Goal: Task Accomplishment & Management: Manage account settings

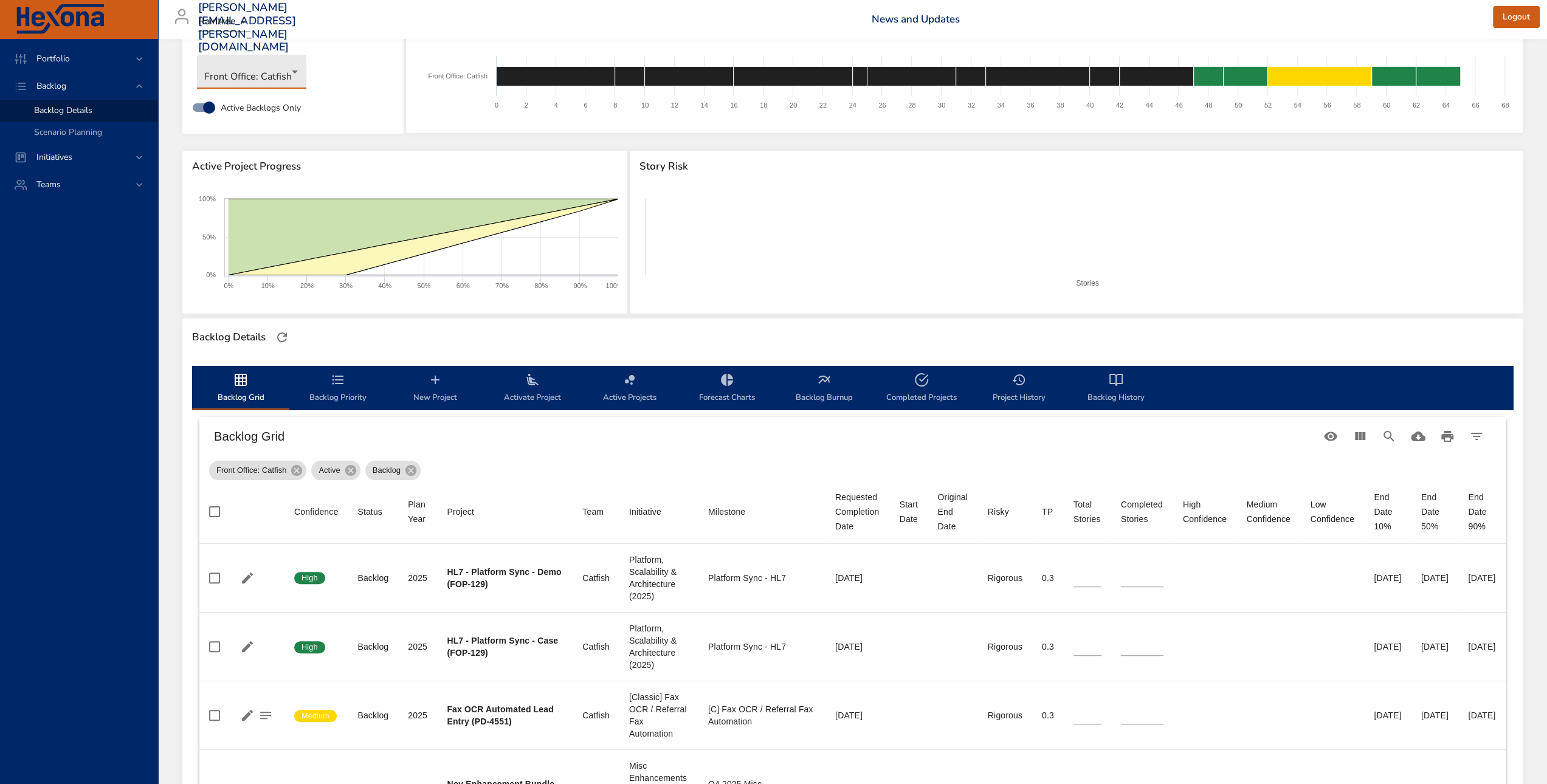
scroll to position [121, 0]
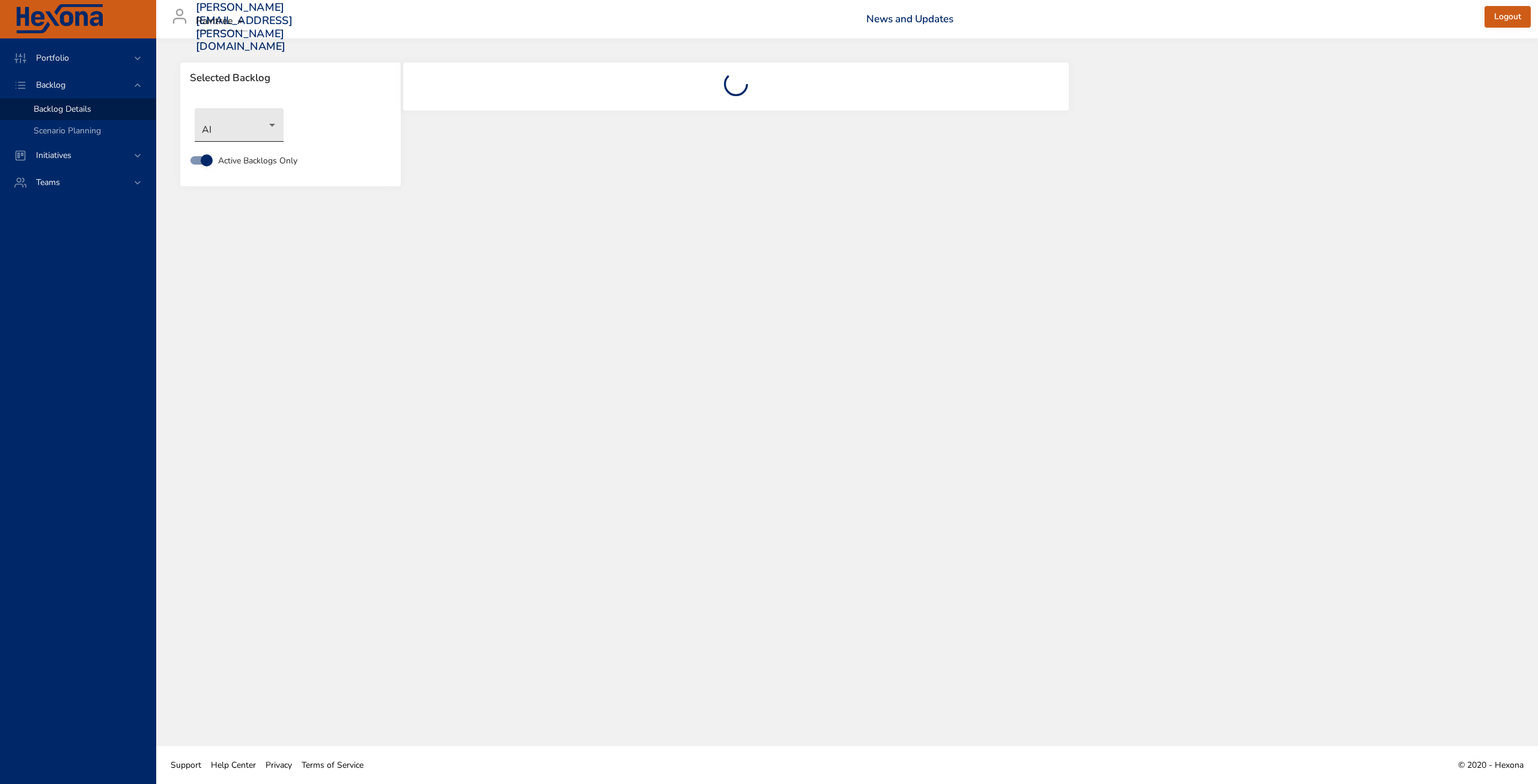
click at [264, 126] on body "Portfolio Backlog Backlog Details Scenario Planning Initiatives Teams gerold.ki…" at bounding box center [769, 392] width 1538 height 784
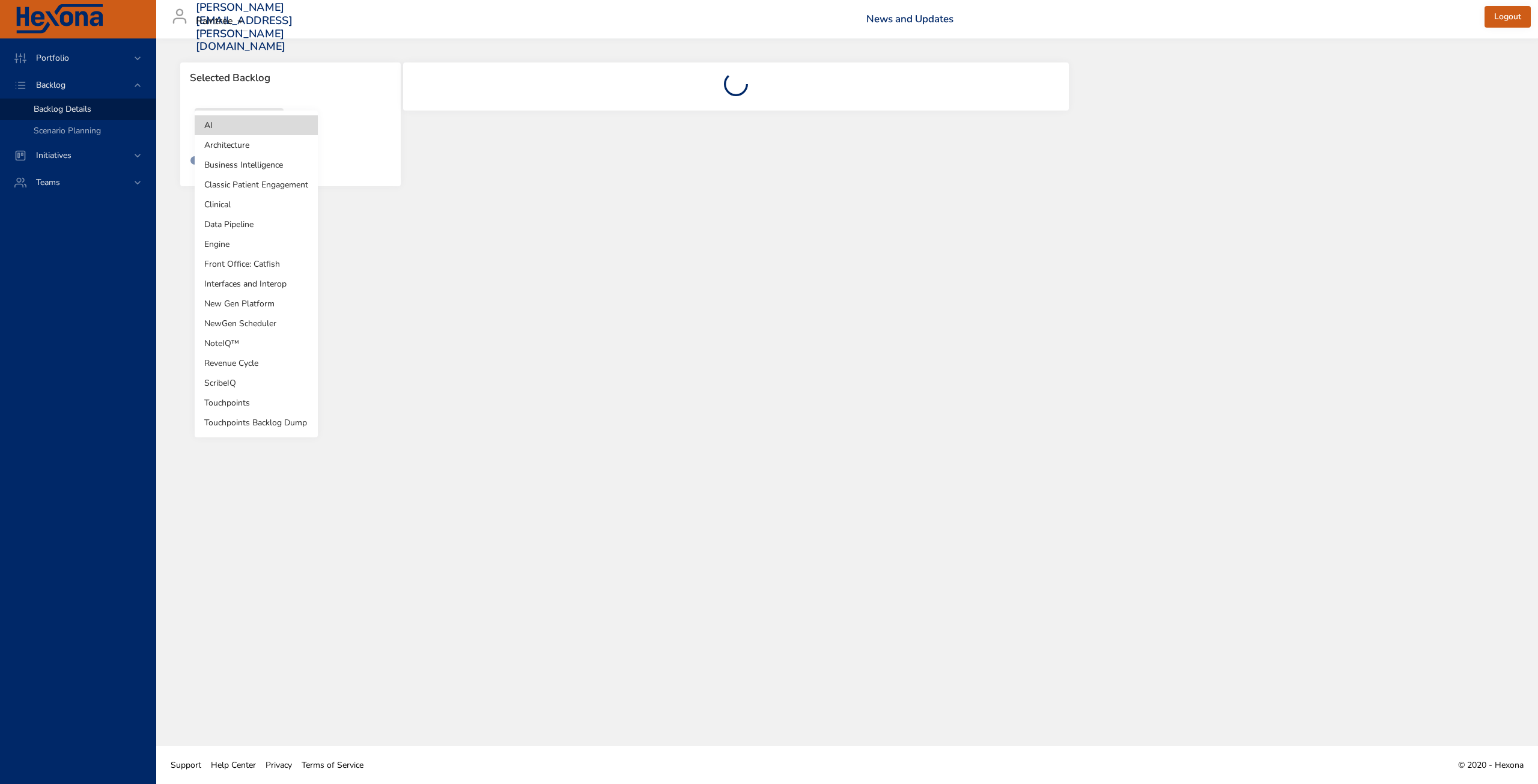
click at [241, 262] on li "Front Office: Catfish" at bounding box center [256, 264] width 123 height 19
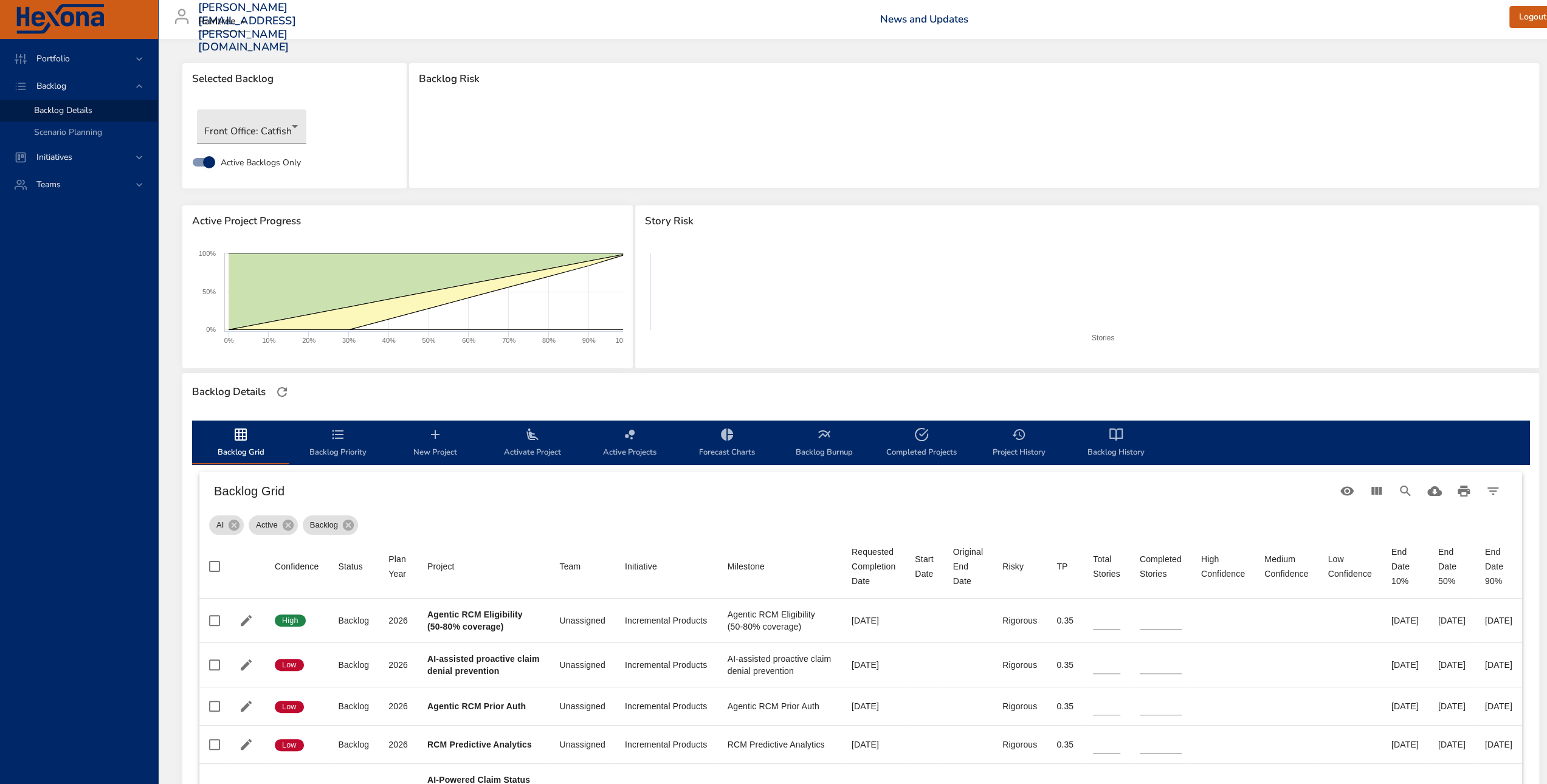
click at [288, 72] on span "Selected Backlog" at bounding box center [294, 78] width 205 height 12
click at [288, 129] on body "Portfolio Backlog Backlog Details Scenario Planning Initiatives Teams gerold.ki…" at bounding box center [774, 392] width 1547 height 784
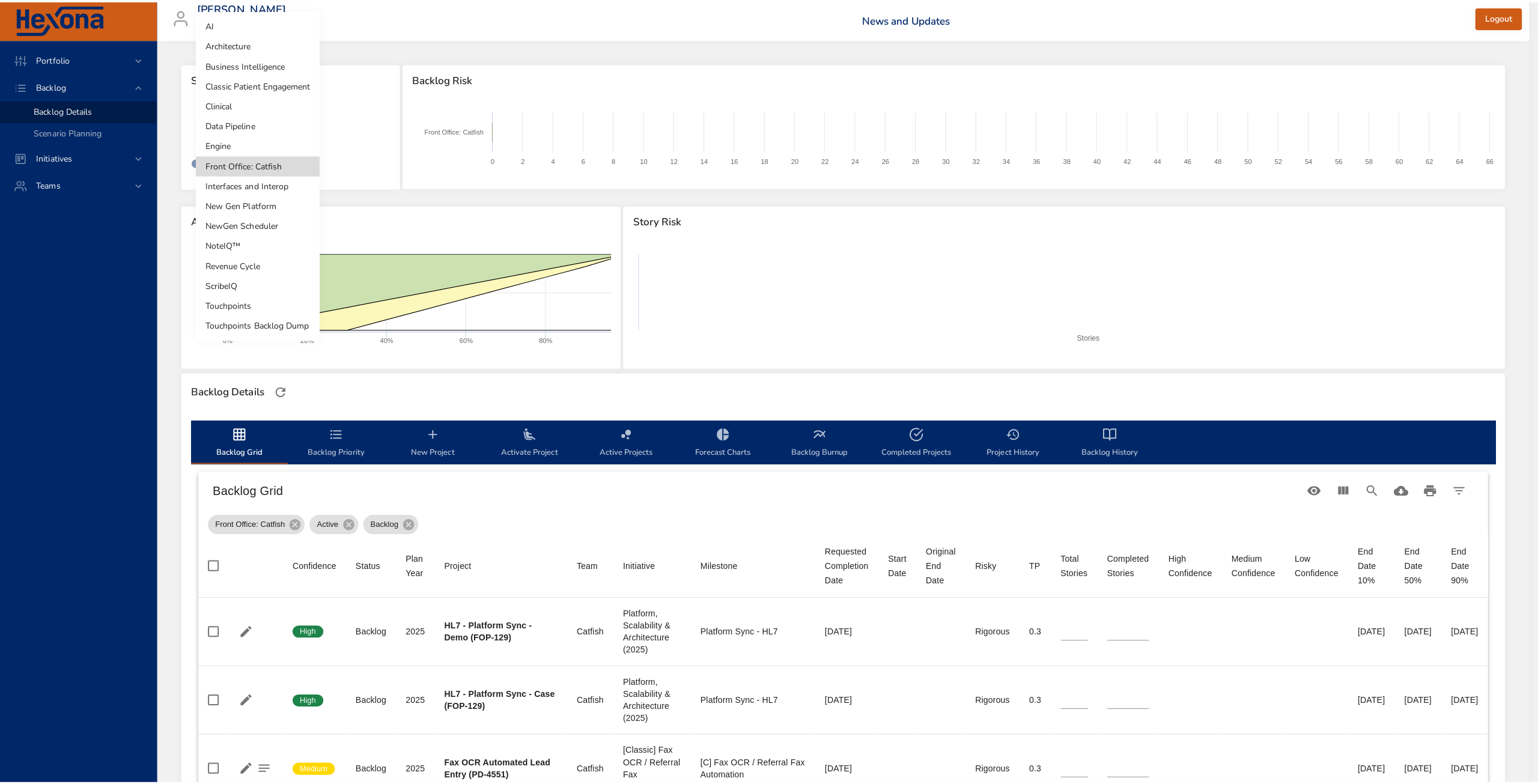
scroll to position [1, 0]
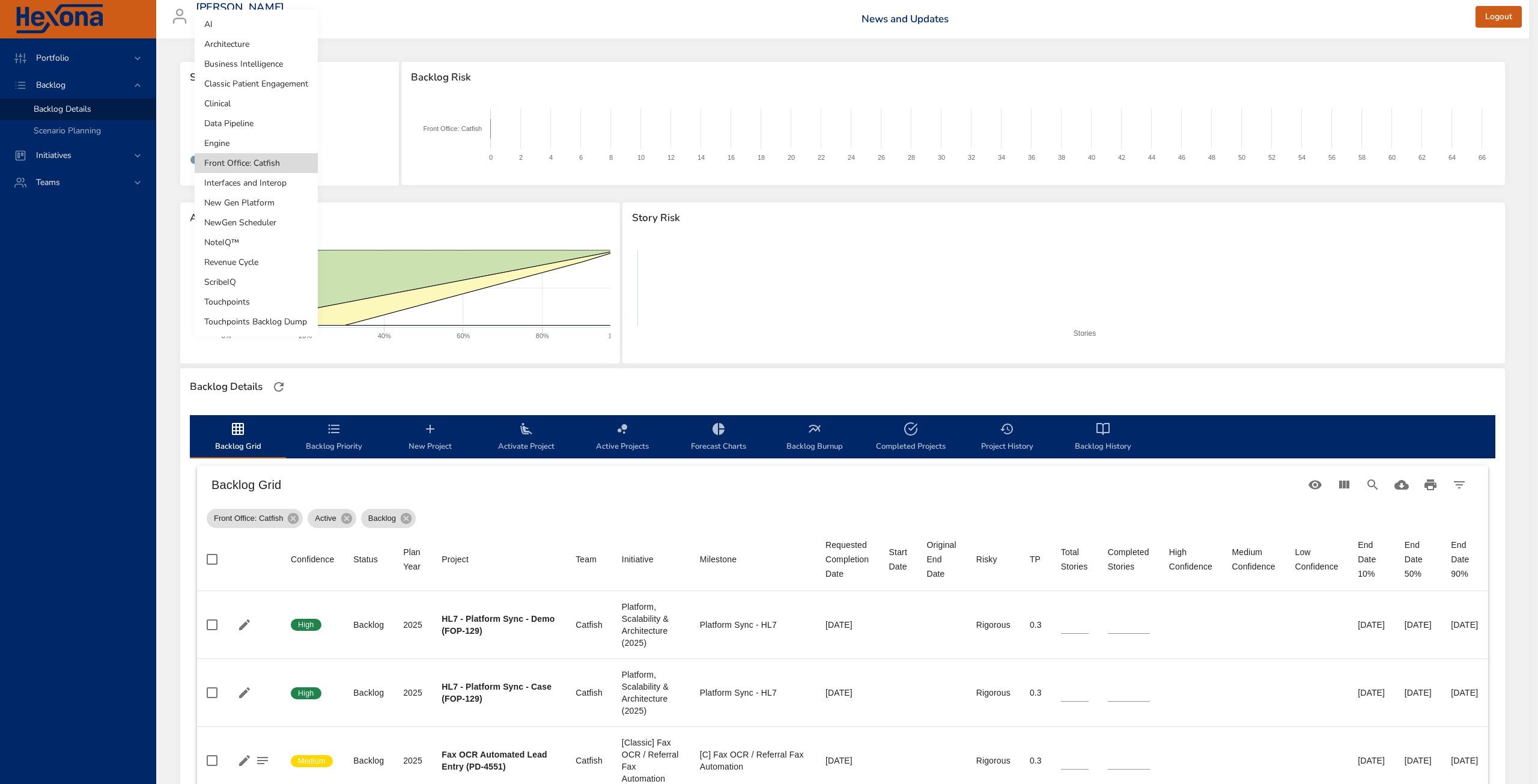
type input "*"
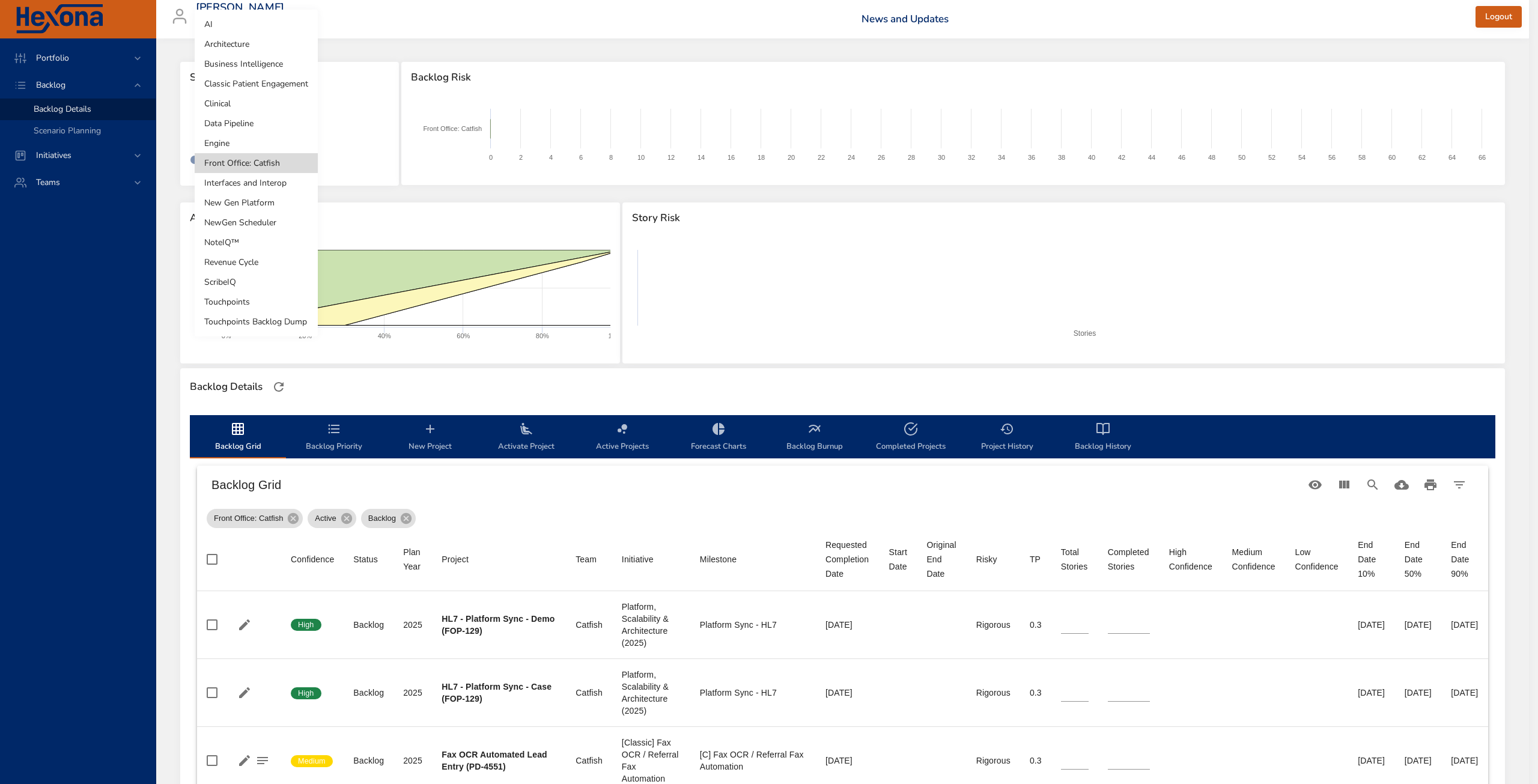
type input "*"
type input "**"
type input "*"
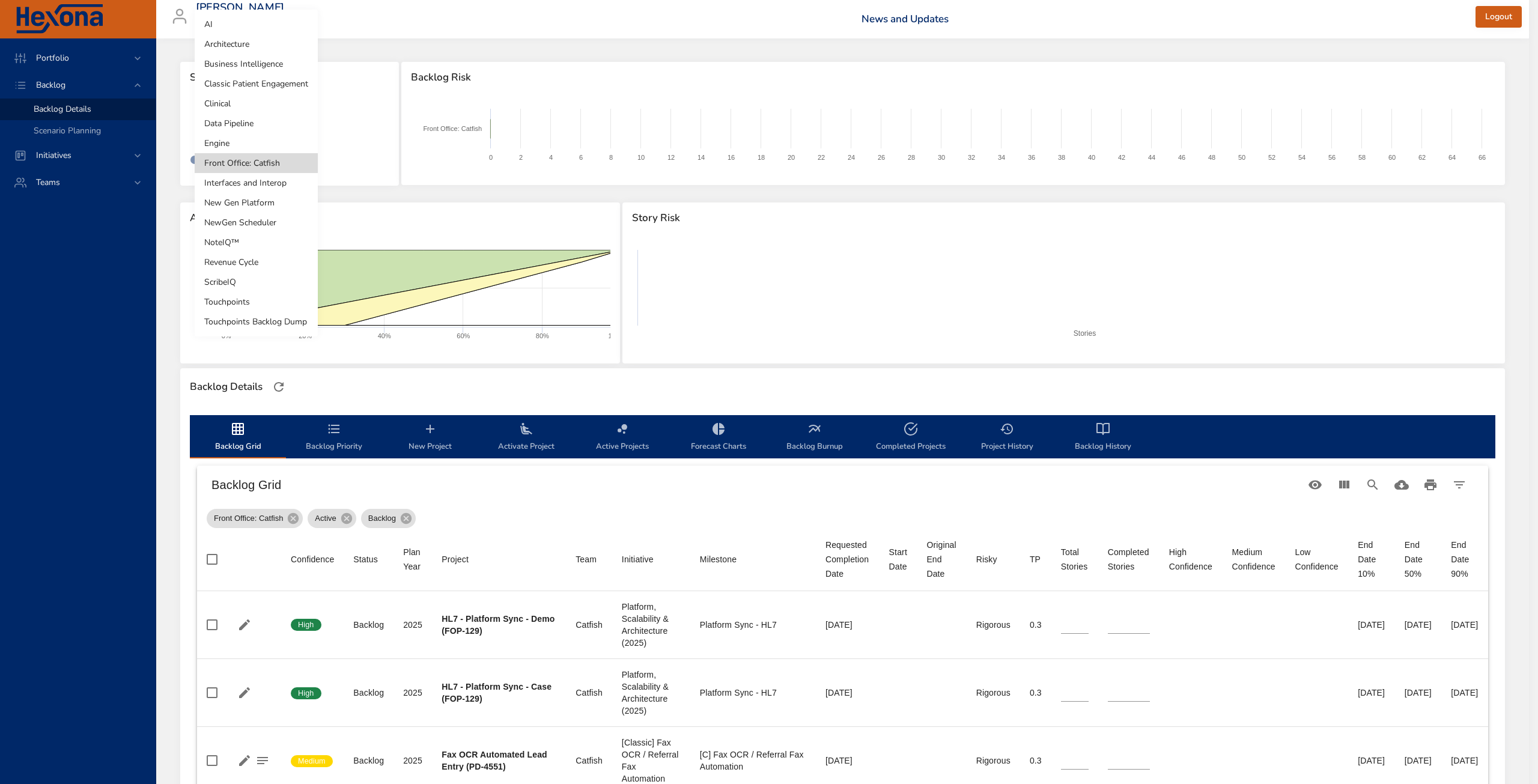
type input "*"
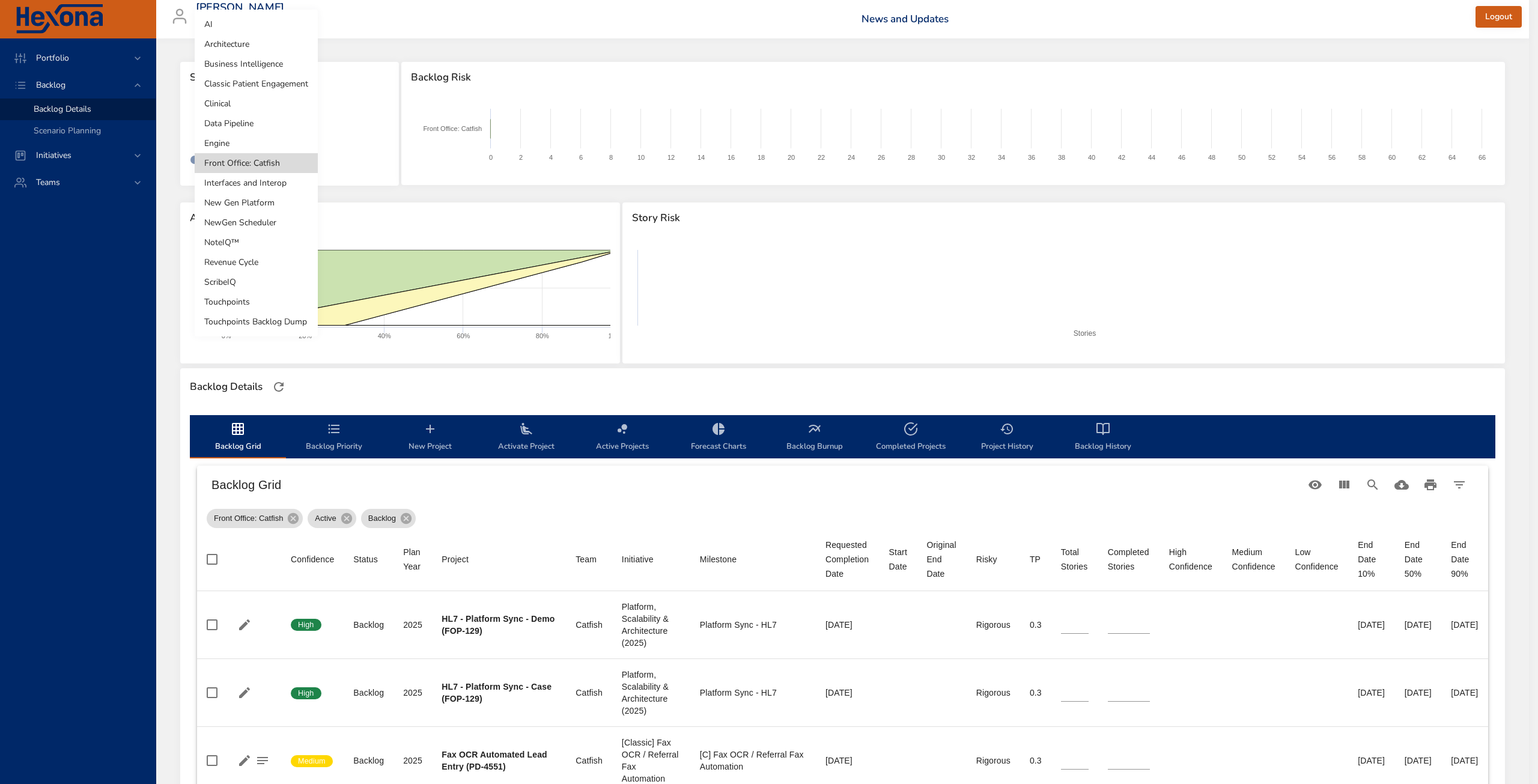
type input "*"
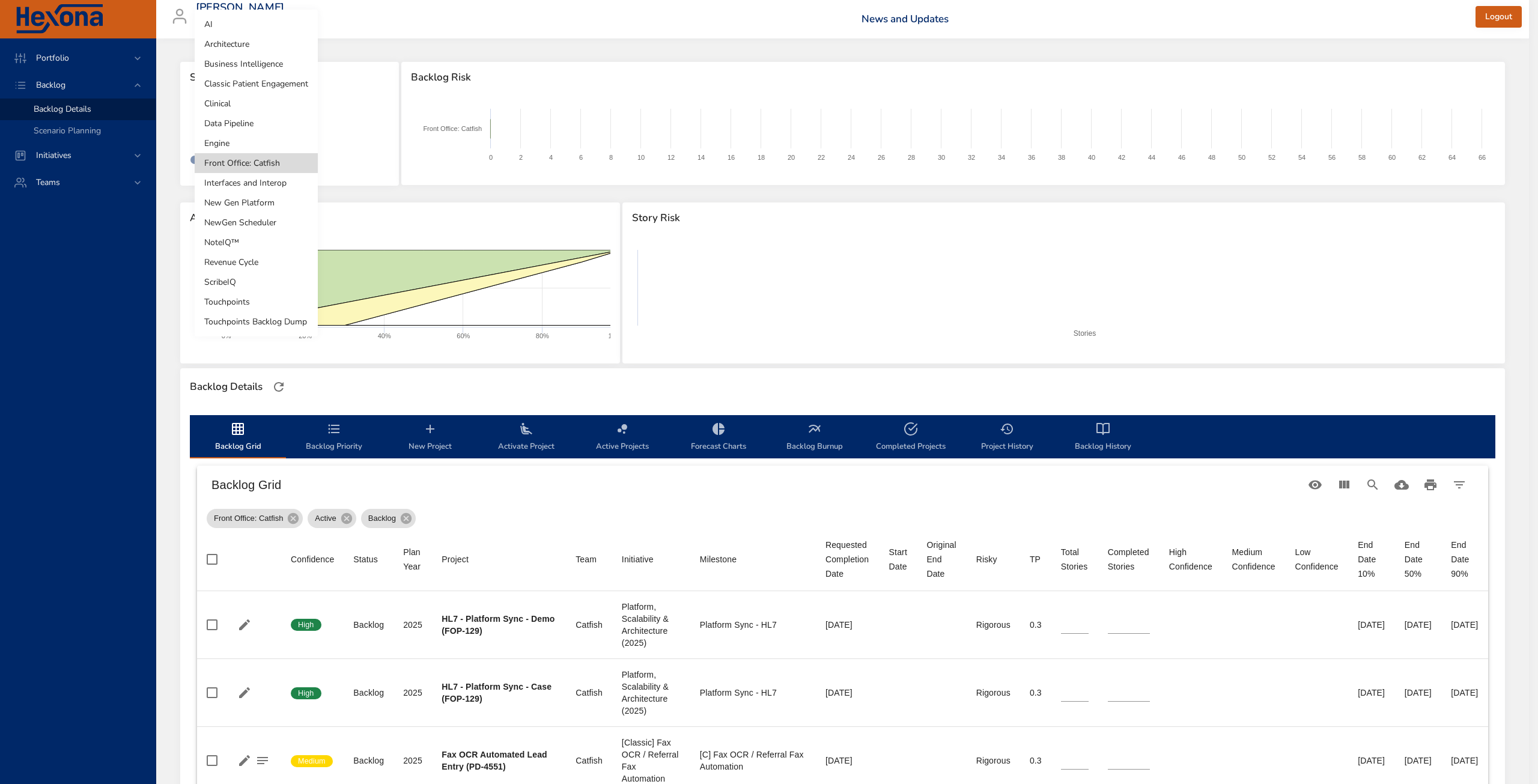
type input "*"
type input "**"
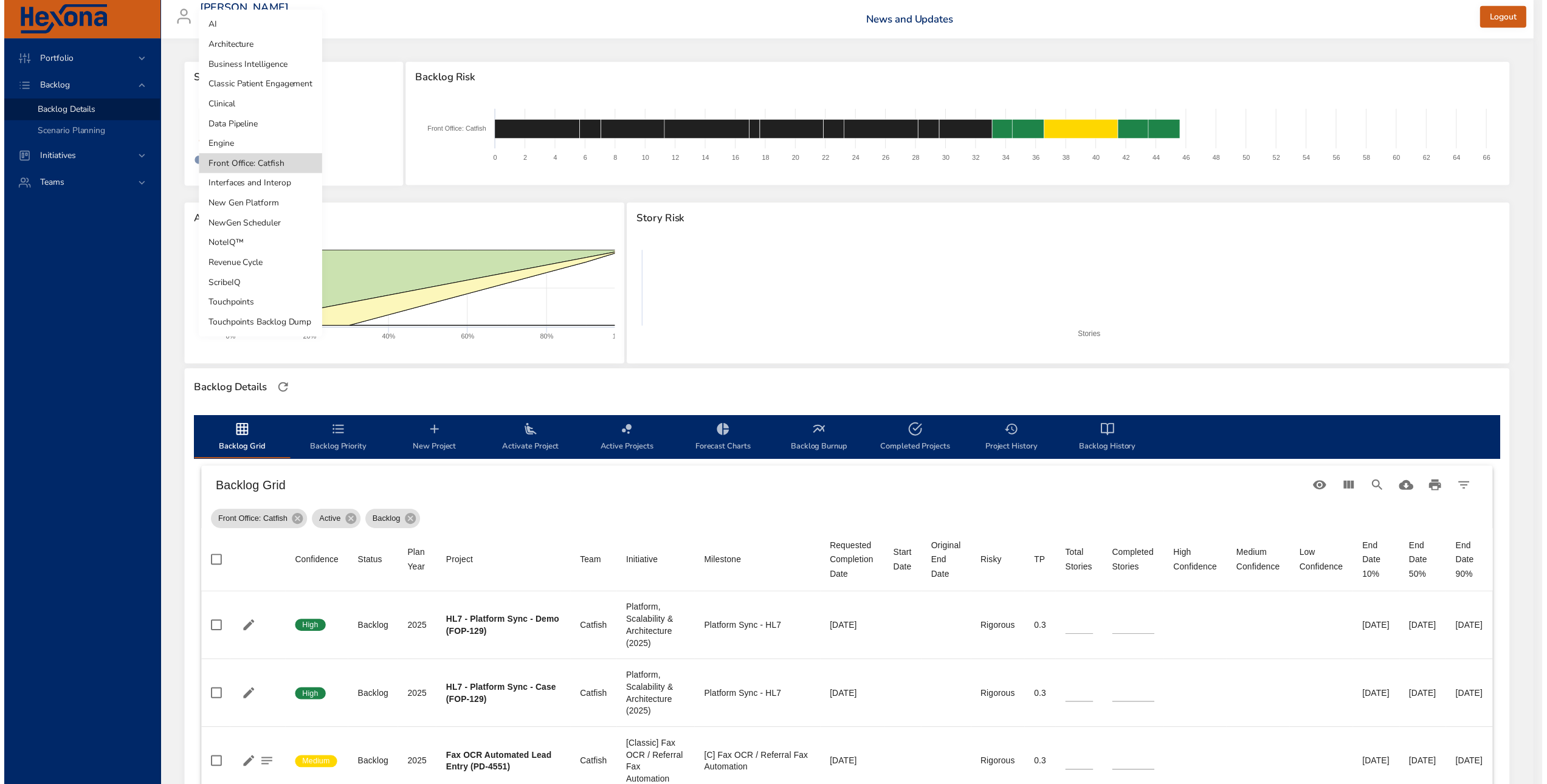
scroll to position [0, 0]
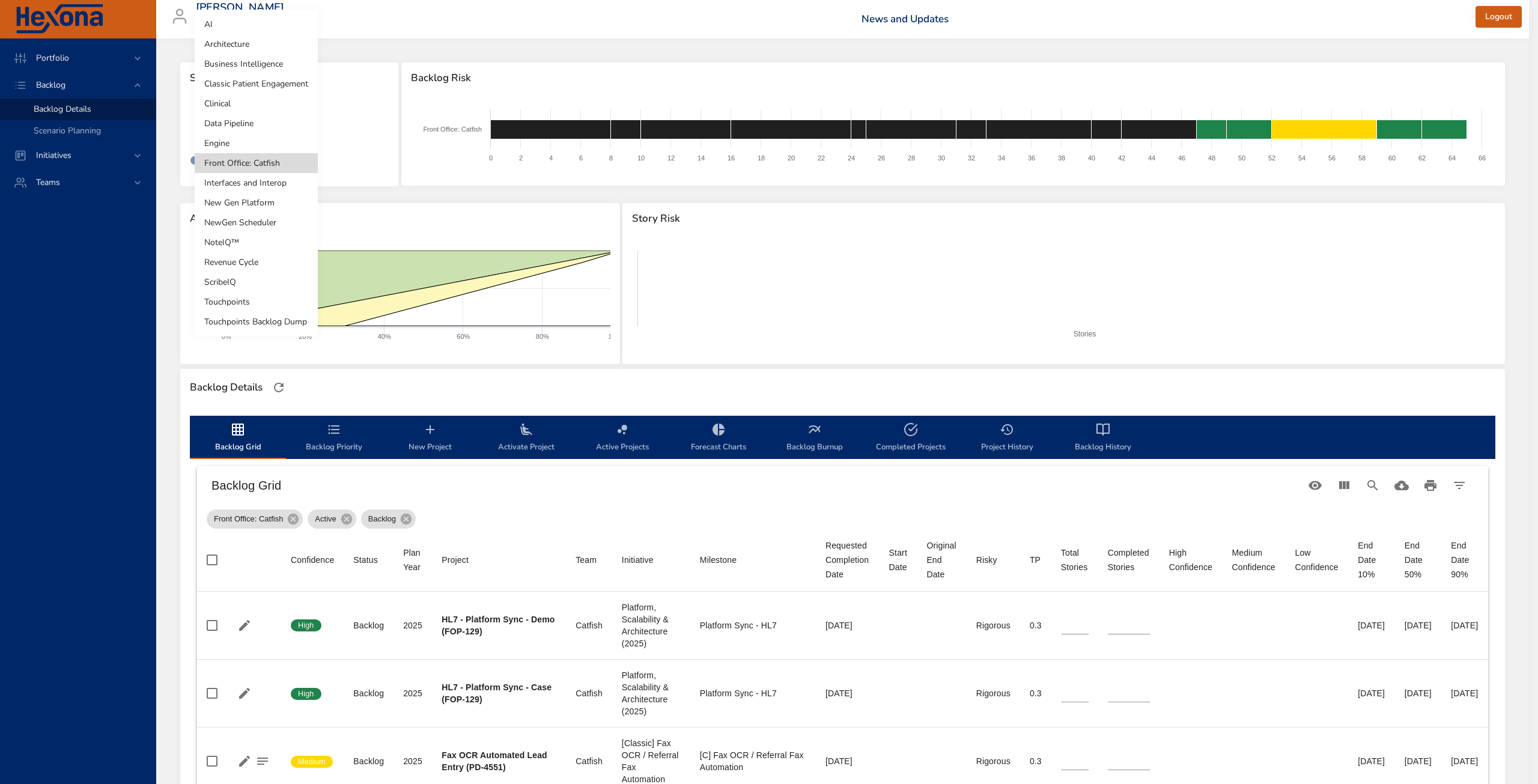
click at [815, 326] on div at bounding box center [769, 392] width 1538 height 784
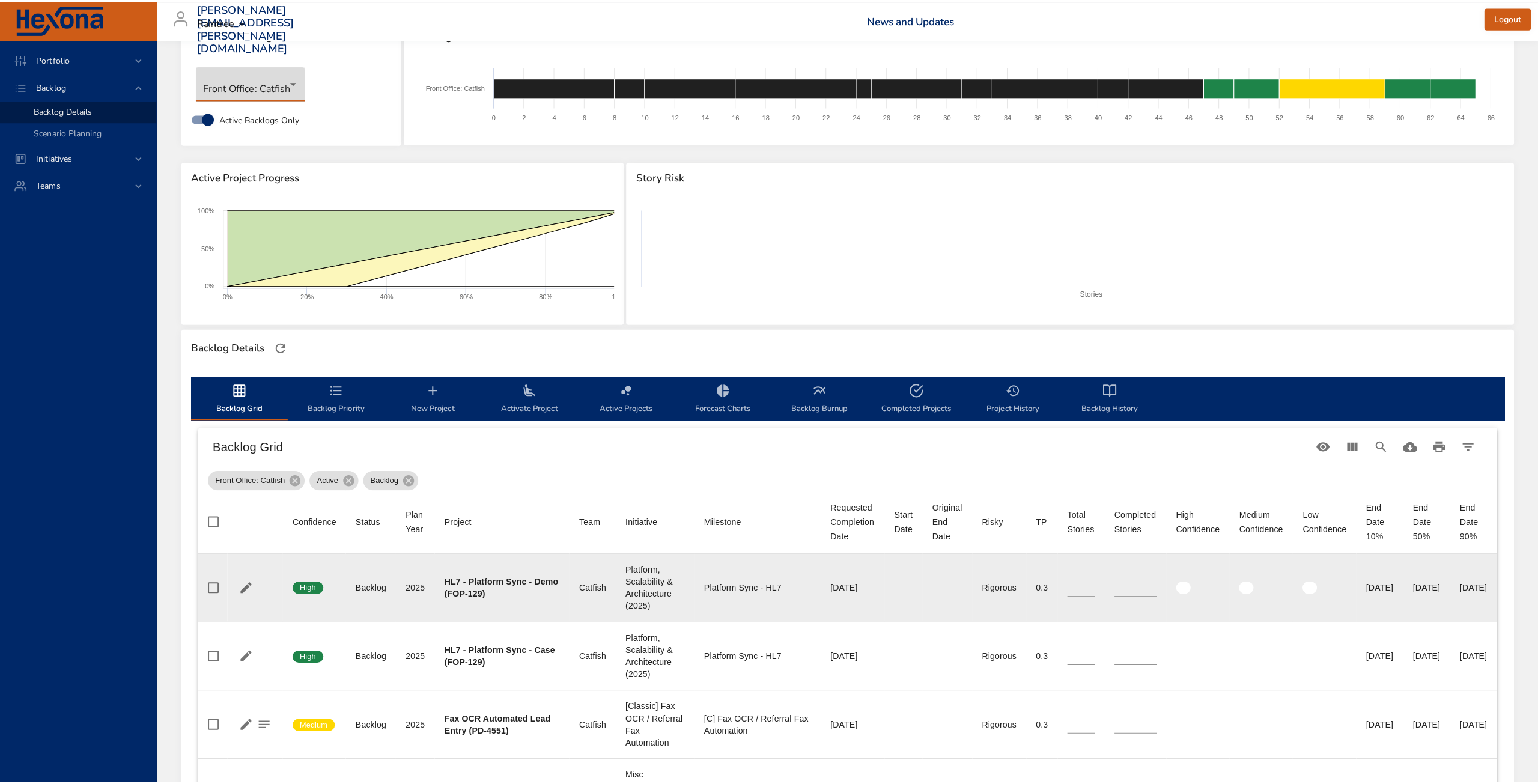
scroll to position [60, 0]
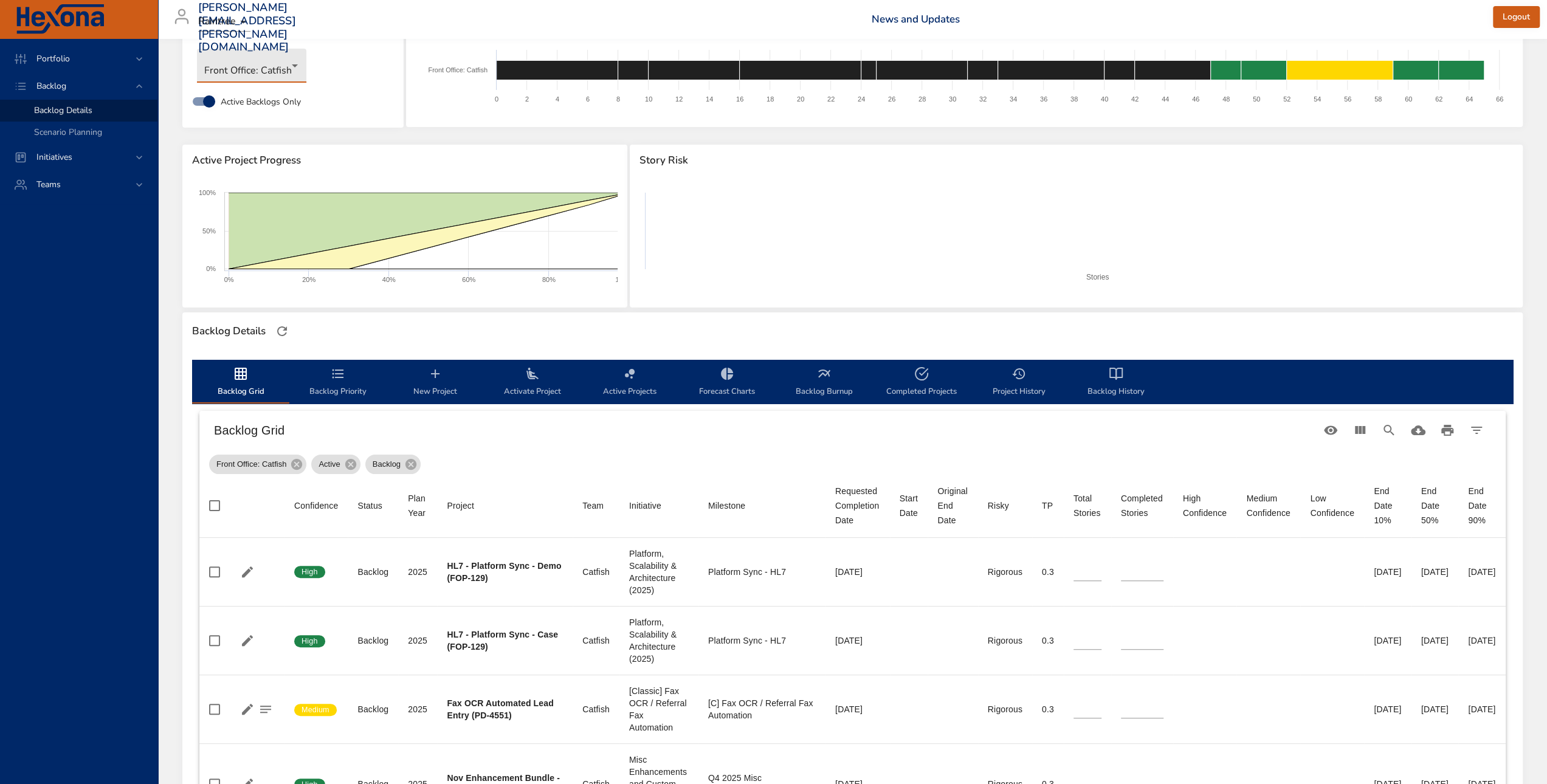
click at [485, 432] on h6 "Backlog Grid" at bounding box center [764, 430] width 1102 height 20
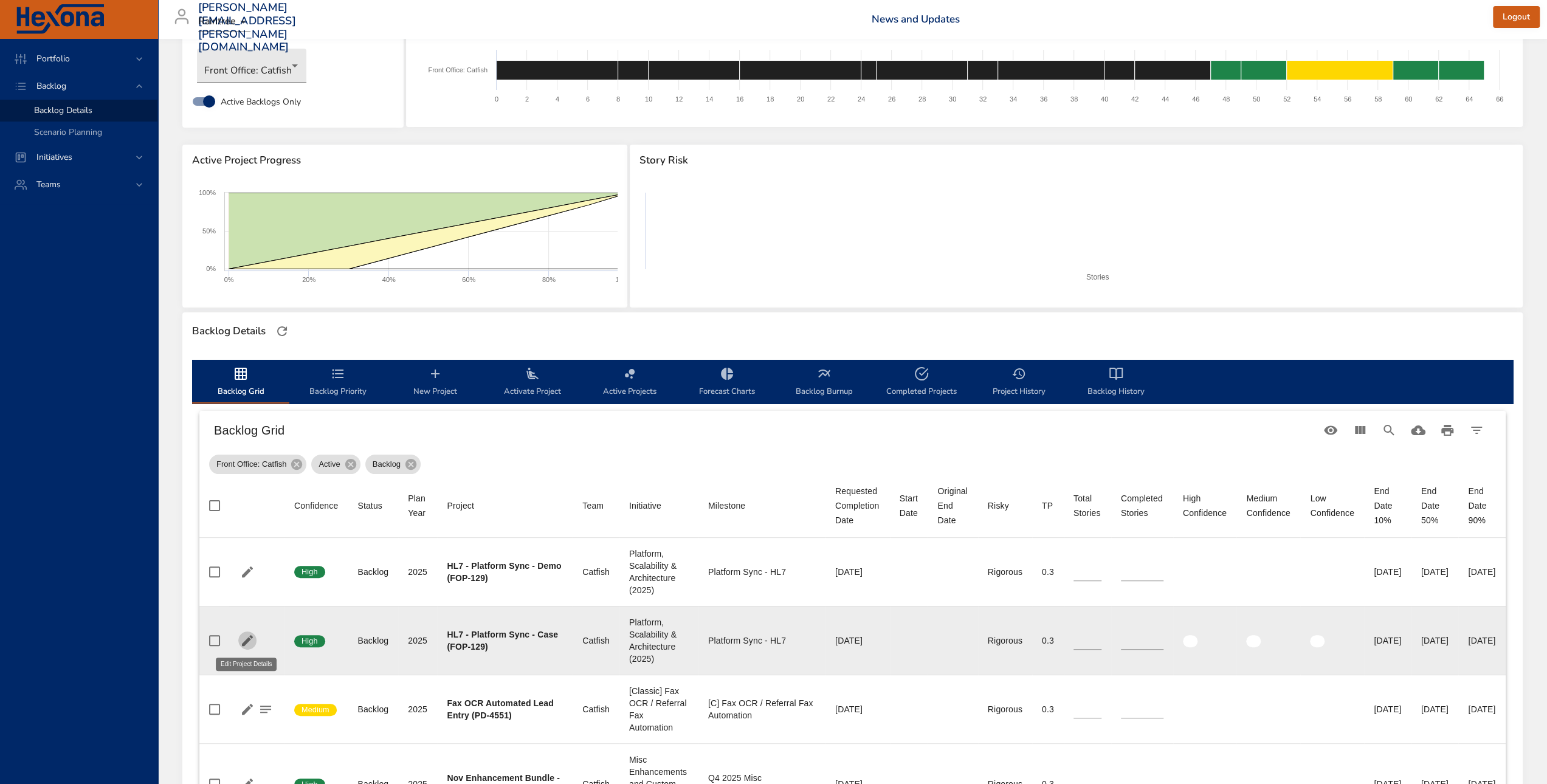
click at [241, 641] on icon "button" at bounding box center [247, 640] width 15 height 15
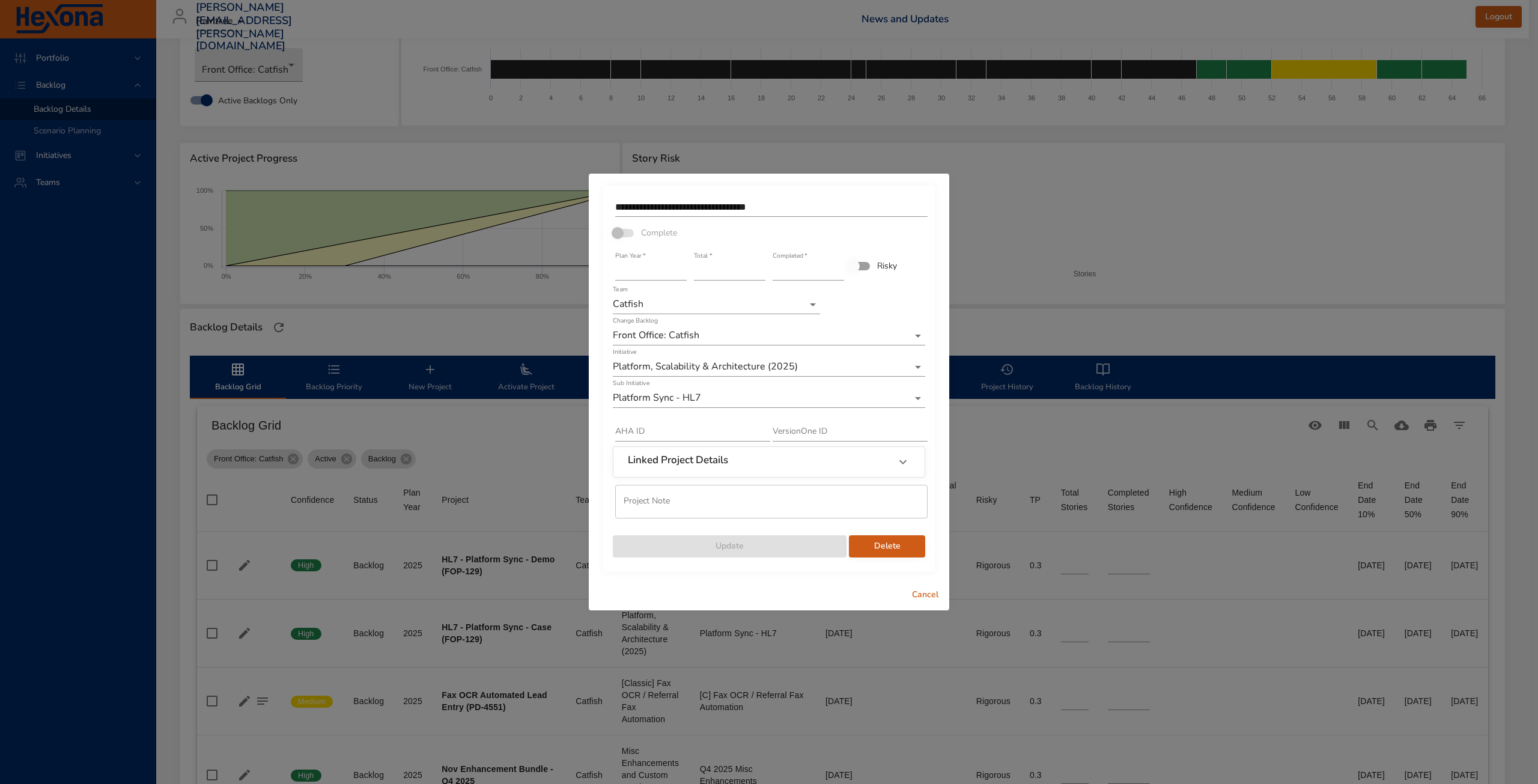
click at [898, 546] on span "Delete" at bounding box center [887, 547] width 57 height 15
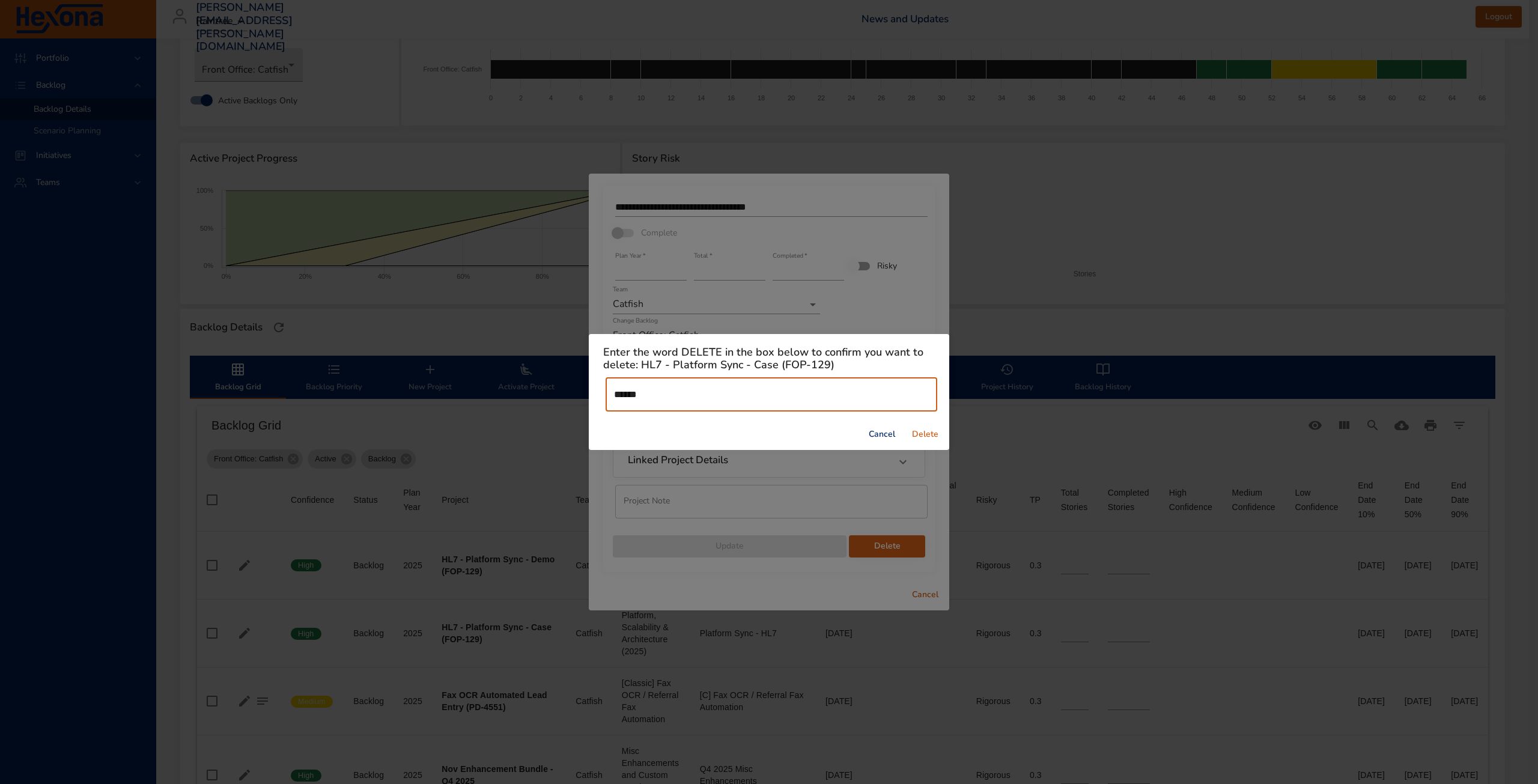
type input "******"
click at [925, 435] on span "Delete" at bounding box center [925, 435] width 29 height 15
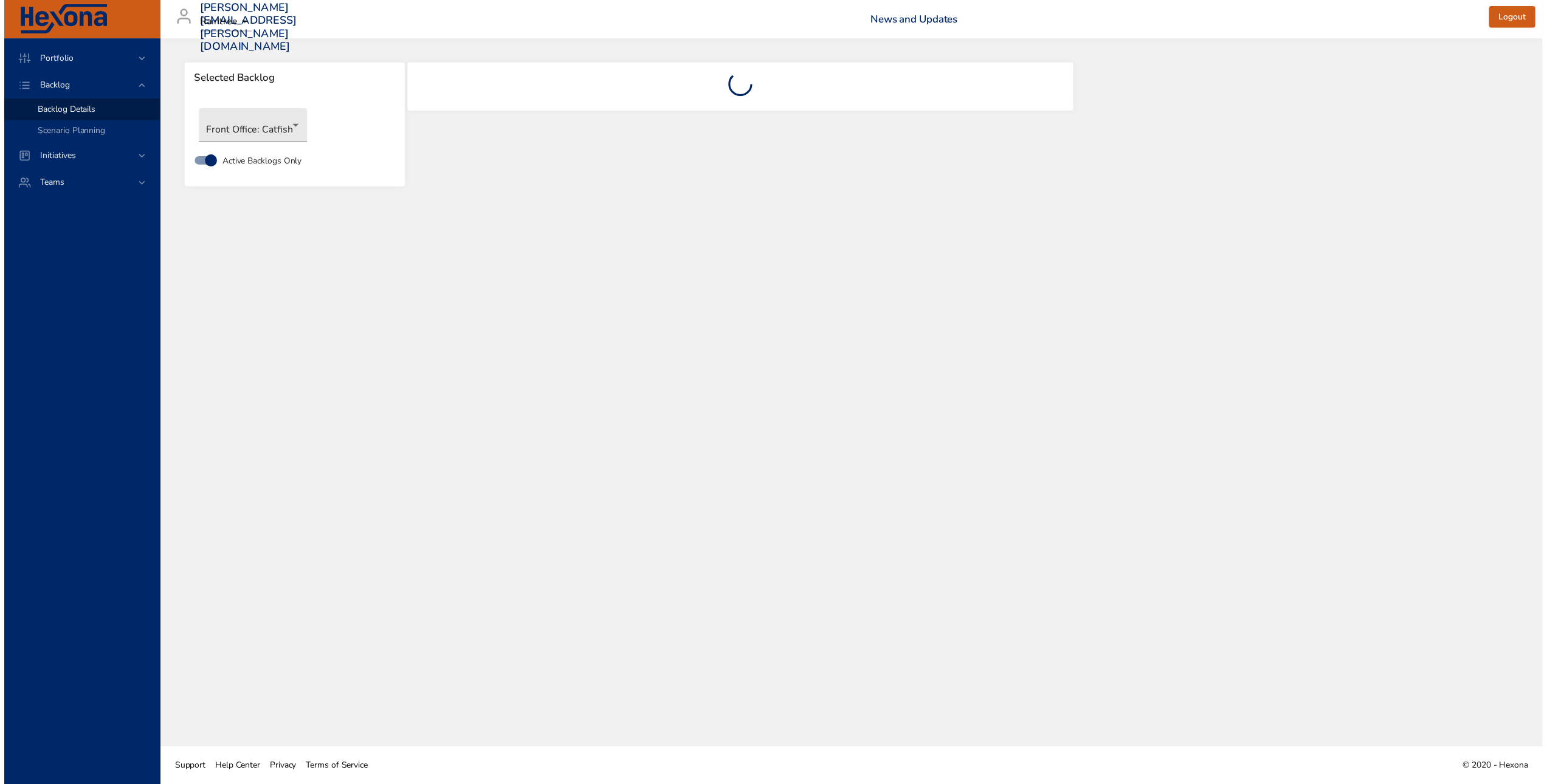
scroll to position [0, 0]
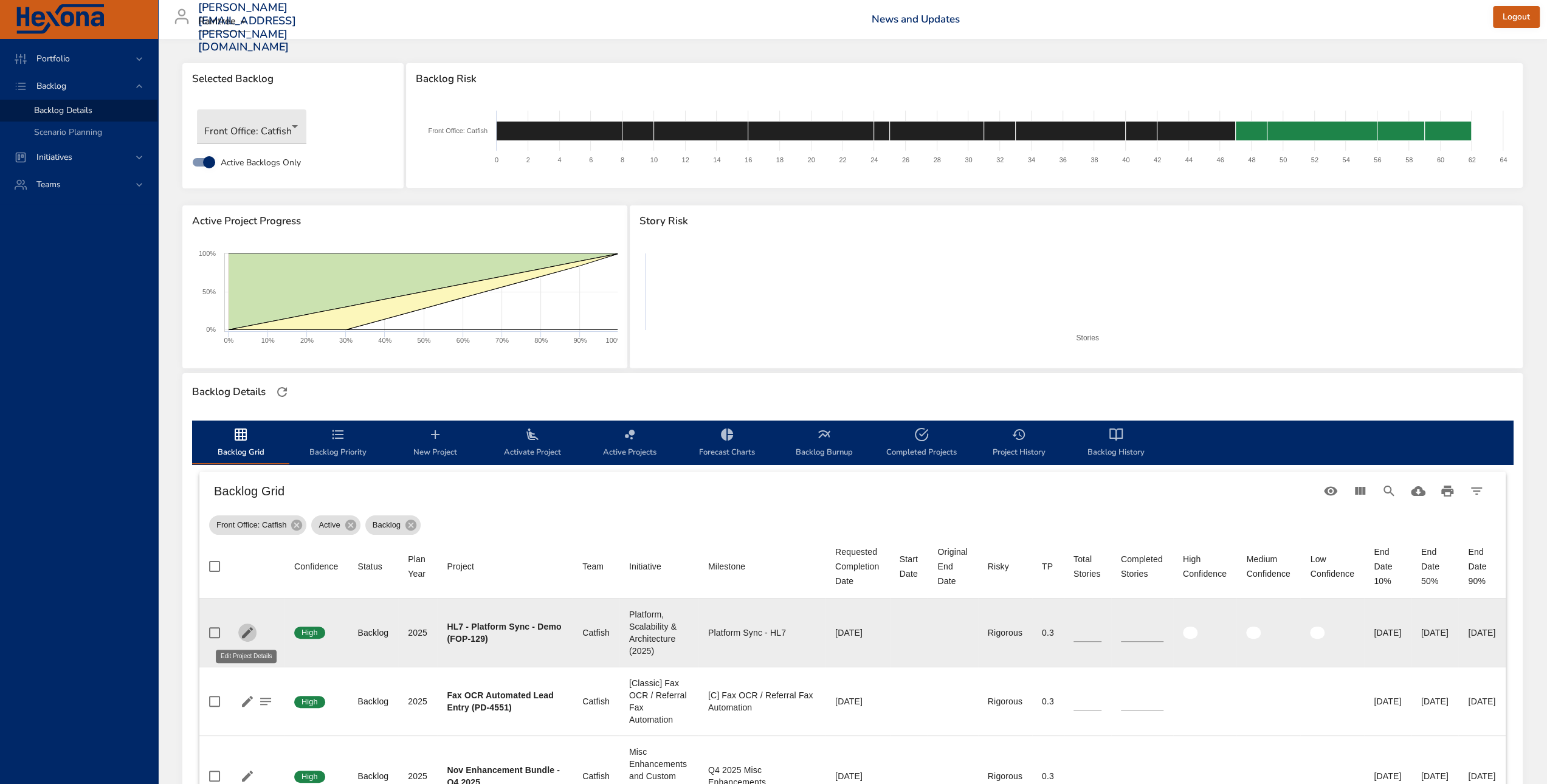
click at [248, 635] on icon "button" at bounding box center [247, 632] width 15 height 15
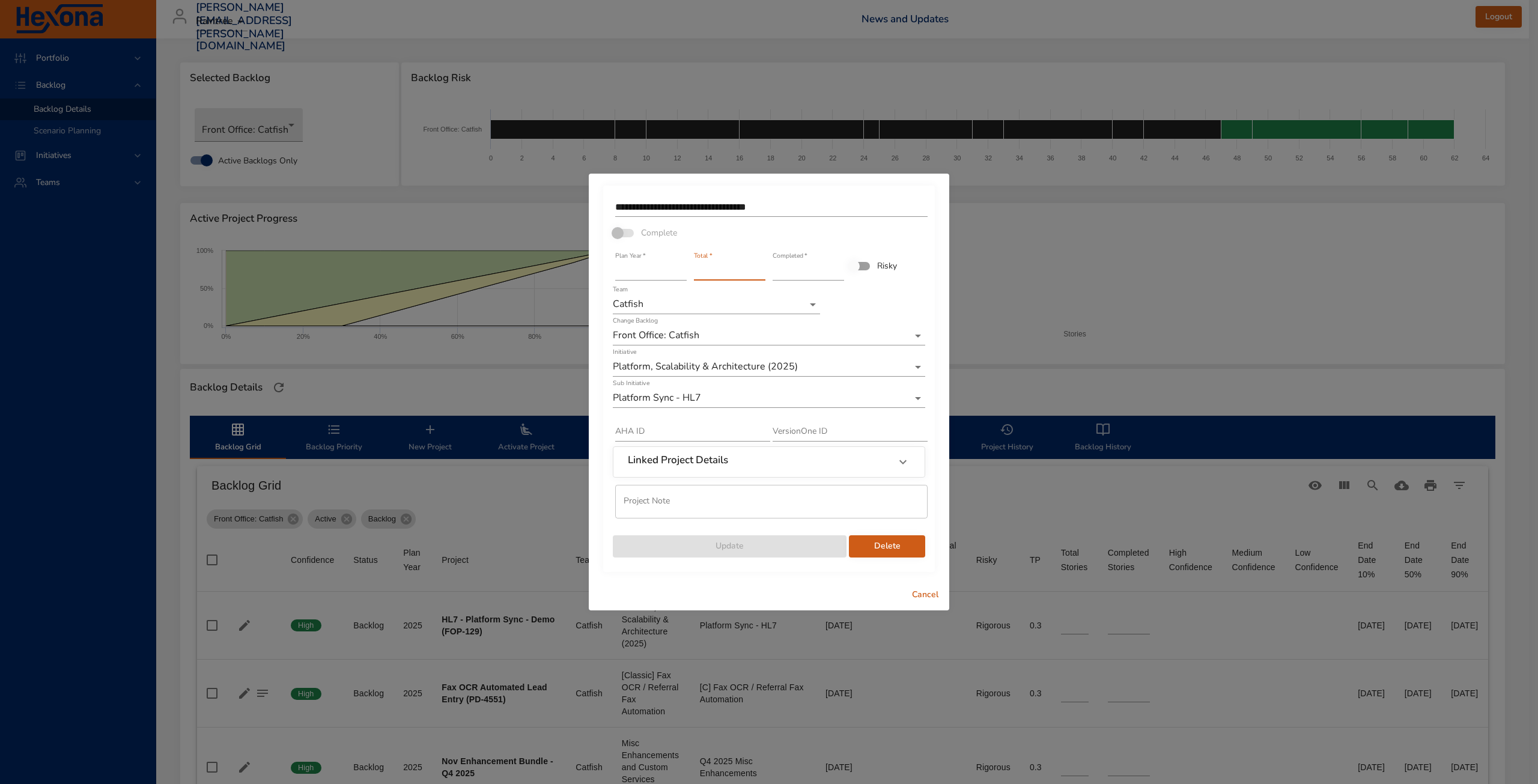
drag, startPoint x: 710, startPoint y: 268, endPoint x: 674, endPoint y: 268, distance: 36.0
click at [674, 268] on div "**********" at bounding box center [769, 376] width 315 height 365
type input "*"
click at [742, 202] on input "**********" at bounding box center [771, 207] width 313 height 19
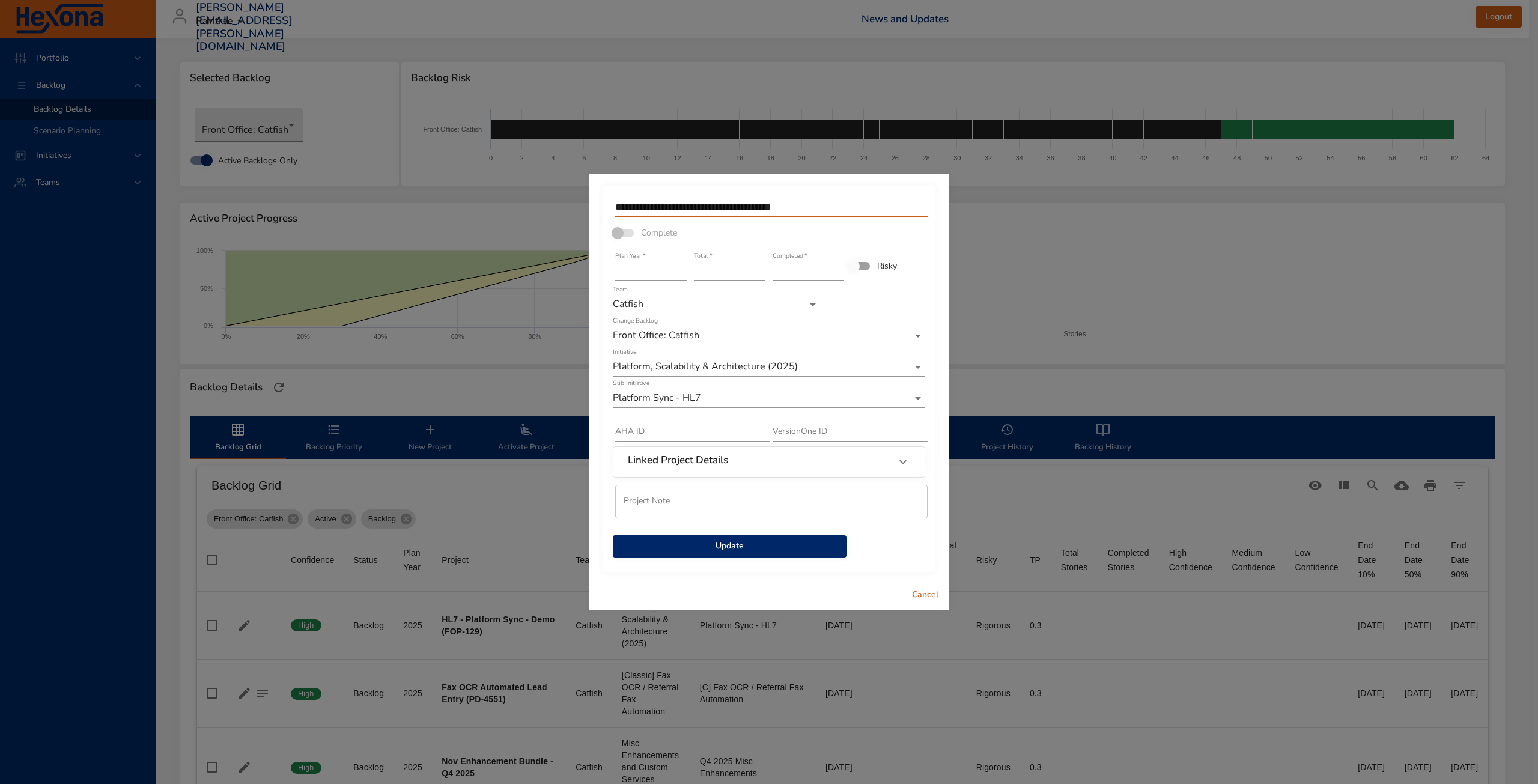
type input "**********"
click at [793, 545] on span "Update" at bounding box center [730, 547] width 215 height 15
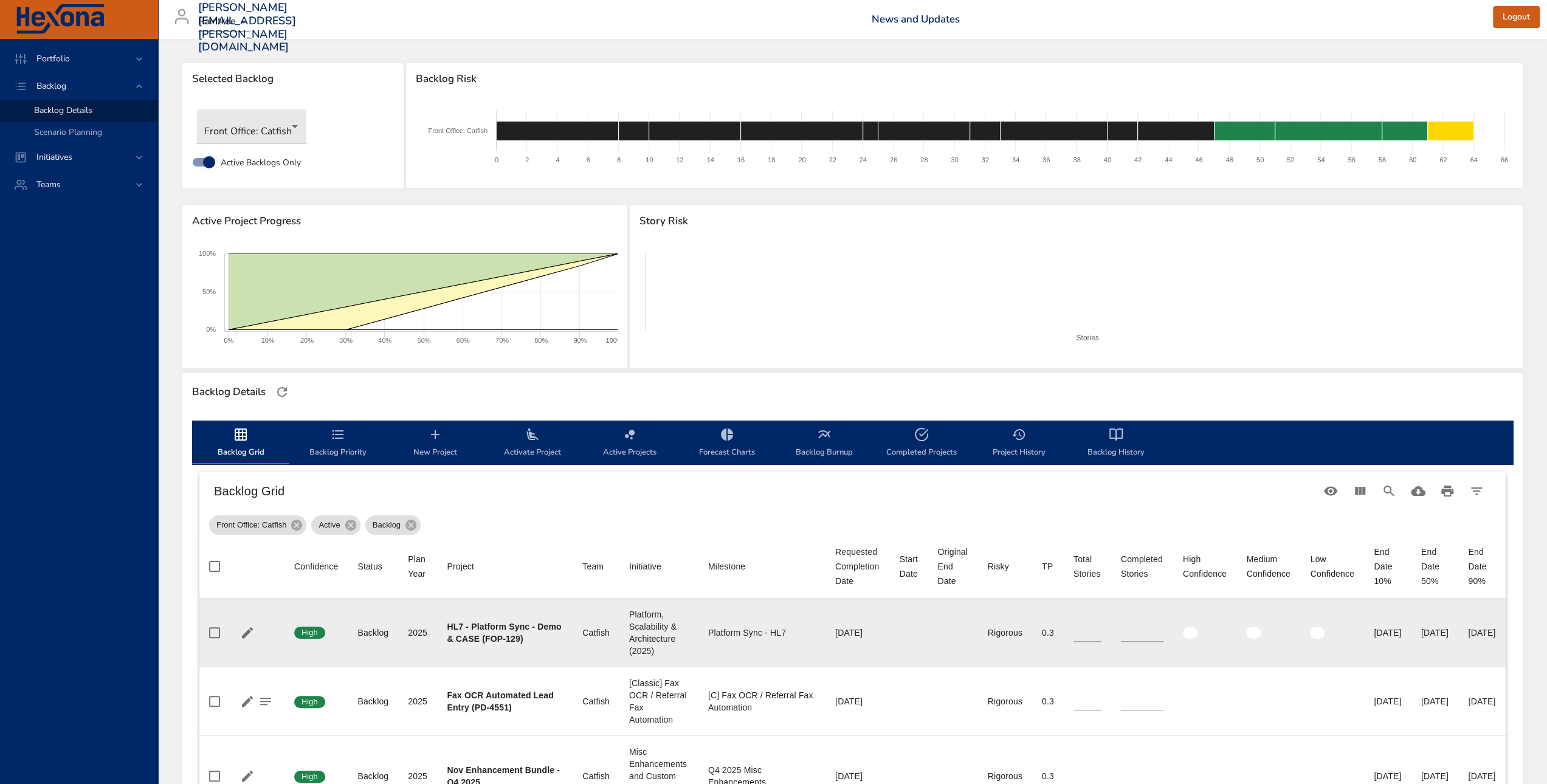
scroll to position [121, 0]
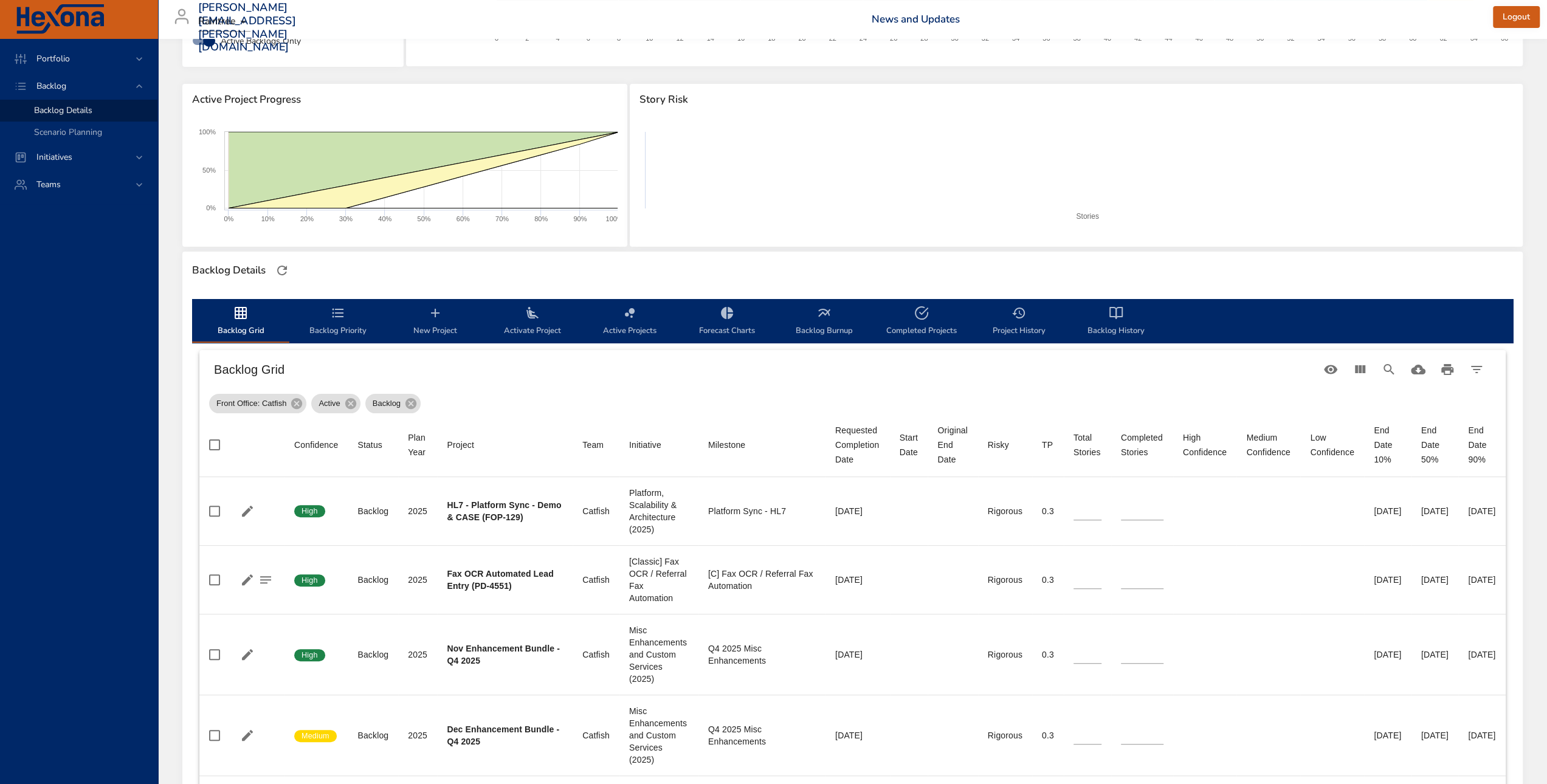
drag, startPoint x: 522, startPoint y: 254, endPoint x: 409, endPoint y: 76, distance: 210.8
click at [522, 254] on div "Backlog Details" at bounding box center [852, 270] width 1340 height 37
